Goal: Find specific page/section: Find specific page/section

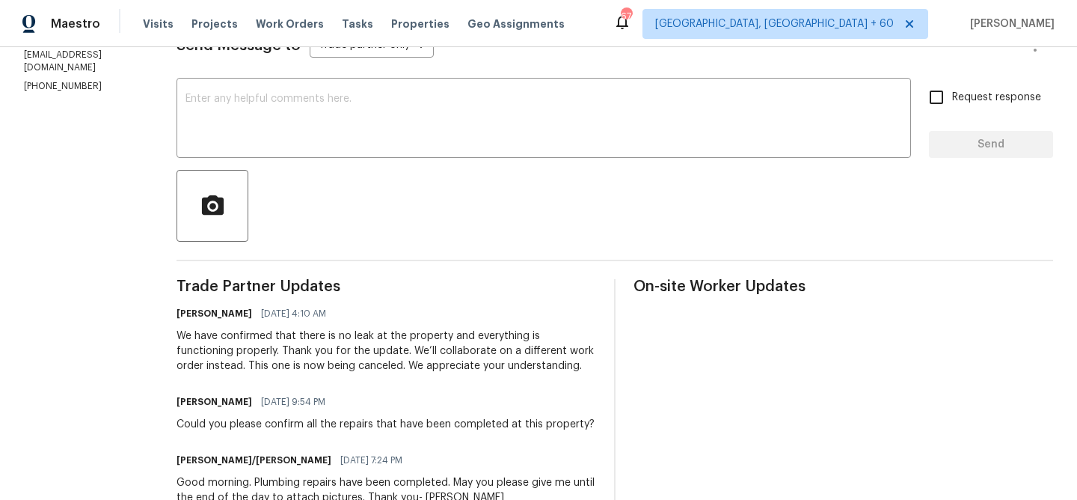
scroll to position [359, 0]
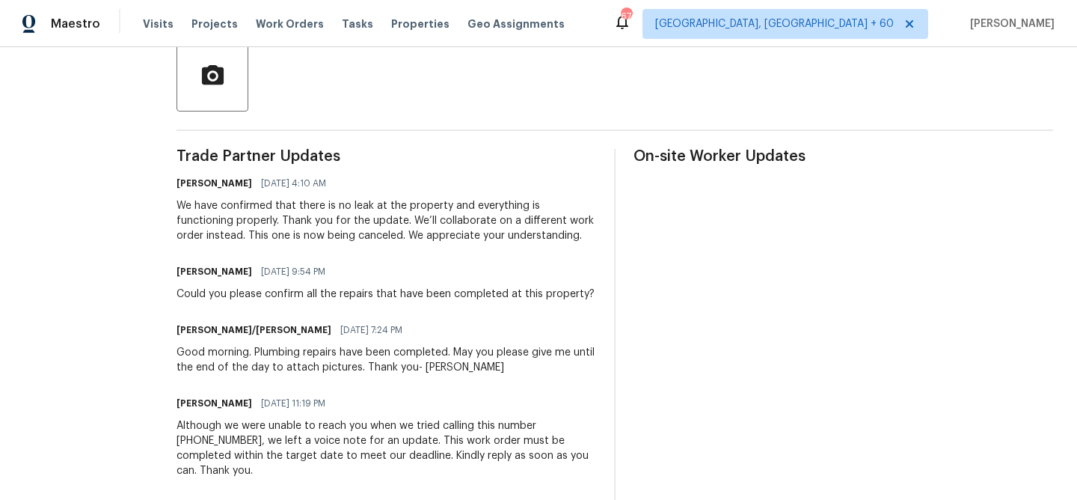
click at [202, 182] on h6 "[PERSON_NAME]" at bounding box center [215, 183] width 76 height 15
click at [402, 162] on span "Trade Partner Updates" at bounding box center [387, 156] width 420 height 15
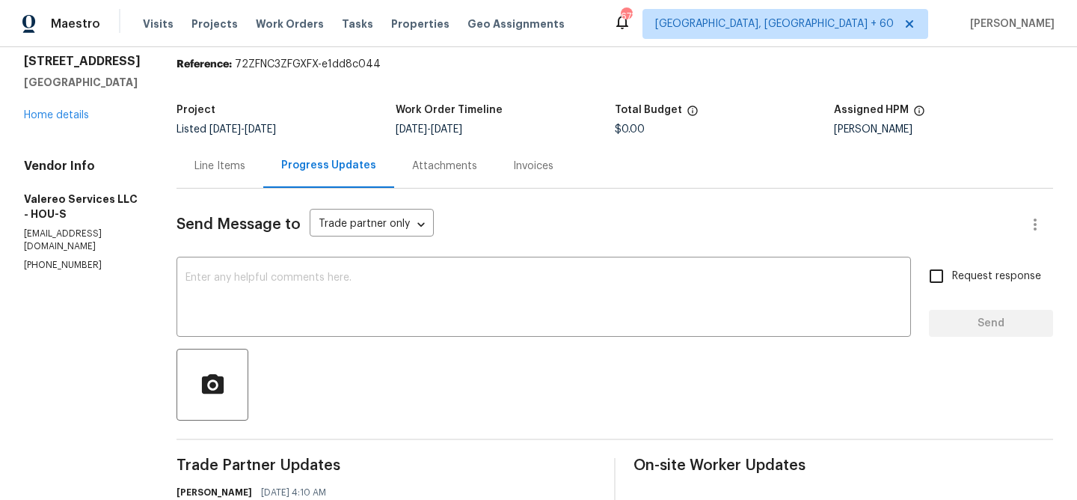
scroll to position [0, 0]
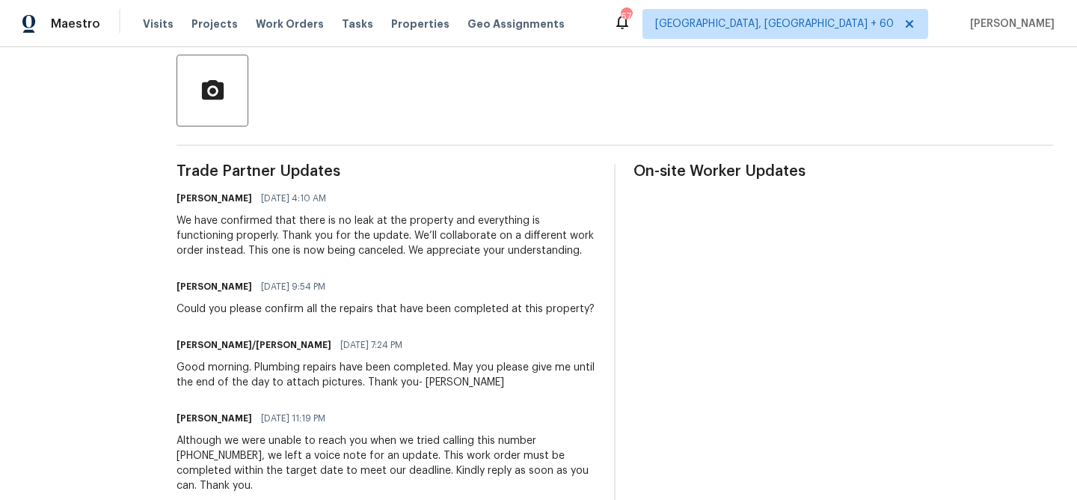
scroll to position [351, 0]
